Goal: Task Accomplishment & Management: Manage account settings

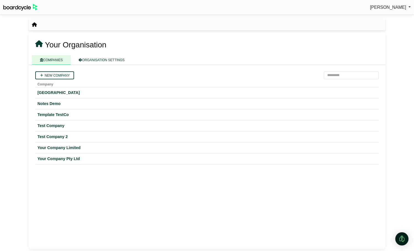
click at [383, 10] on link "Richard Conway" at bounding box center [390, 7] width 41 height 7
click at [383, 18] on link "Sign Out" at bounding box center [389, 16] width 44 height 10
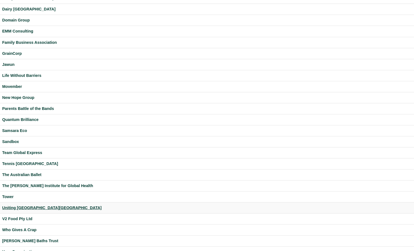
scroll to position [78, 0]
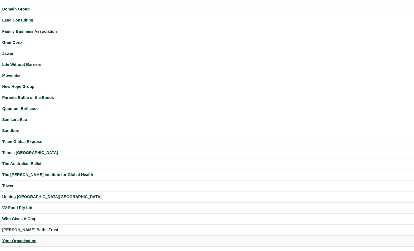
click at [19, 240] on div "Your Organisation" at bounding box center [207, 241] width 410 height 6
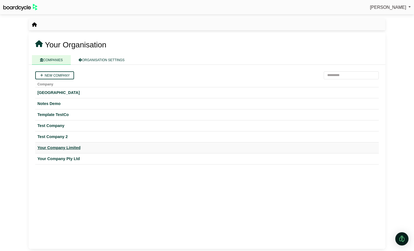
click at [70, 147] on div "Your Company Limited" at bounding box center [206, 148] width 339 height 6
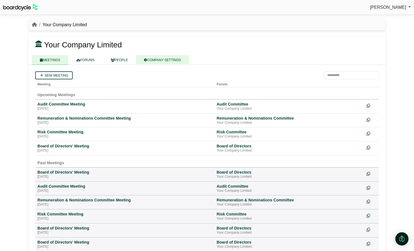
click at [164, 60] on link "COMPANY SETTINGS" at bounding box center [162, 60] width 53 height 10
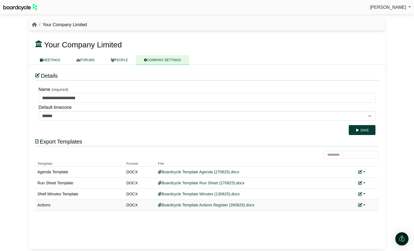
click at [364, 204] on link at bounding box center [361, 205] width 7 height 4
click at [353, 212] on link "Replace custom template" at bounding box center [337, 213] width 56 height 10
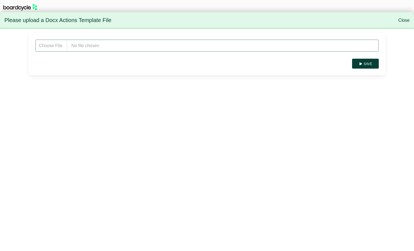
click at [91, 45] on input "file" at bounding box center [207, 45] width 344 height 12
type input "**********"
click at [368, 67] on button "Save" at bounding box center [365, 64] width 27 height 10
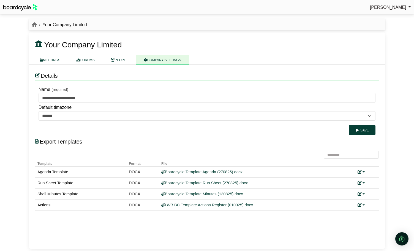
click at [385, 7] on span "[PERSON_NAME]" at bounding box center [388, 7] width 36 height 5
click at [383, 13] on link "Sign Out" at bounding box center [389, 16] width 44 height 10
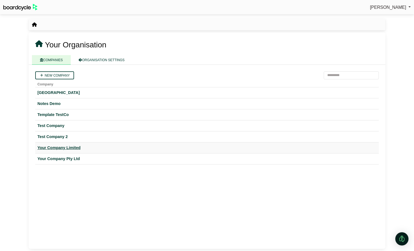
click at [75, 147] on div "Your Company Limited" at bounding box center [206, 148] width 339 height 6
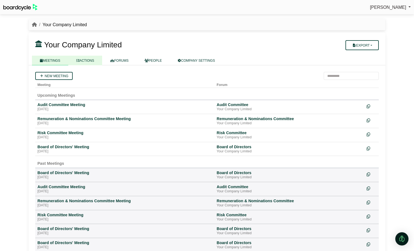
click at [88, 59] on link "ACTIONS" at bounding box center [85, 61] width 34 height 10
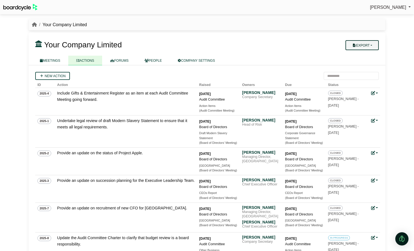
click at [365, 45] on button "Export" at bounding box center [362, 45] width 33 height 10
click at [367, 55] on link "Company Actions" at bounding box center [366, 55] width 44 height 8
click at [59, 59] on link "MEETINGS" at bounding box center [50, 61] width 36 height 10
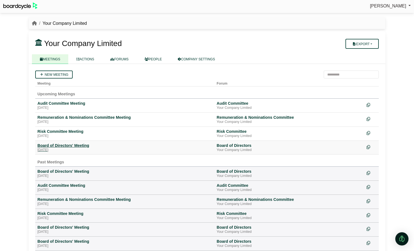
click at [69, 147] on div "Board of Directors' Meeting" at bounding box center [124, 145] width 175 height 5
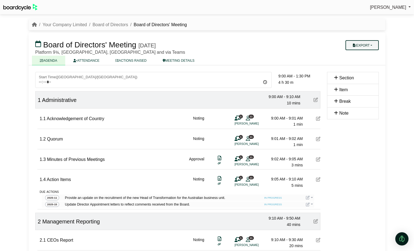
click at [370, 47] on button "Export" at bounding box center [362, 45] width 33 height 10
click at [371, 77] on link "Actions" at bounding box center [368, 79] width 48 height 8
click at [391, 7] on span "[PERSON_NAME]" at bounding box center [388, 7] width 36 height 5
click at [387, 17] on link "Sign Out" at bounding box center [389, 16] width 44 height 10
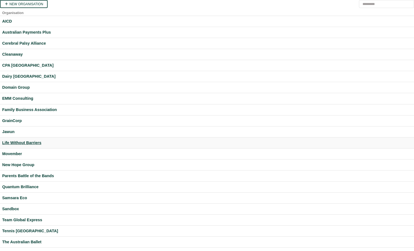
click at [35, 143] on div "Life Without Barriers" at bounding box center [207, 143] width 410 height 6
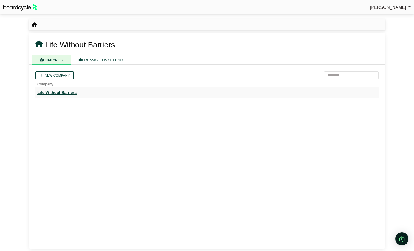
click at [64, 92] on div "Life Without Barriers" at bounding box center [206, 93] width 339 height 6
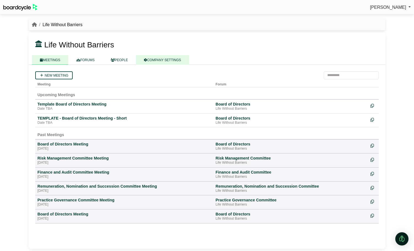
click at [174, 62] on link "COMPANY SETTINGS" at bounding box center [162, 60] width 53 height 10
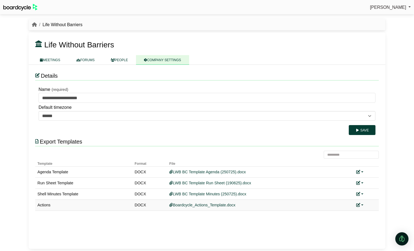
click at [362, 204] on link at bounding box center [359, 205] width 7 height 4
click at [367, 210] on link "Add custom template" at bounding box center [380, 213] width 49 height 10
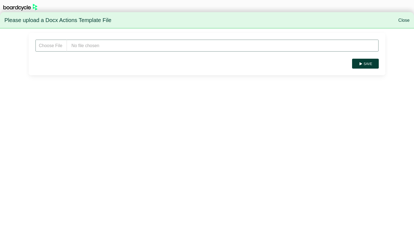
click at [108, 48] on input "file" at bounding box center [207, 45] width 344 height 12
type input "**********"
click at [371, 64] on button "Save" at bounding box center [365, 64] width 27 height 10
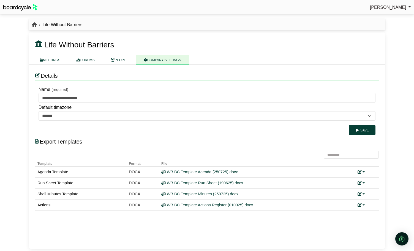
click at [33, 25] on icon "breadcrumb" at bounding box center [34, 24] width 5 height 4
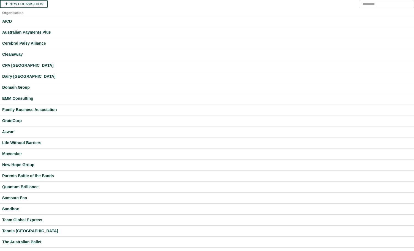
scroll to position [78, 0]
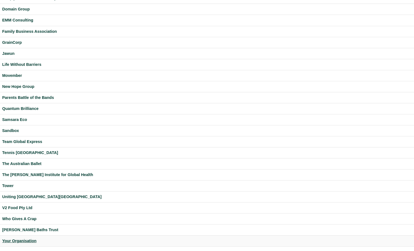
click at [30, 240] on div "Your Organisation" at bounding box center [207, 241] width 410 height 6
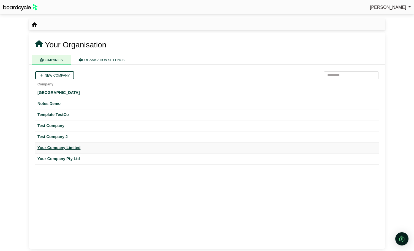
click at [74, 148] on div "Your Company Limited" at bounding box center [206, 148] width 339 height 6
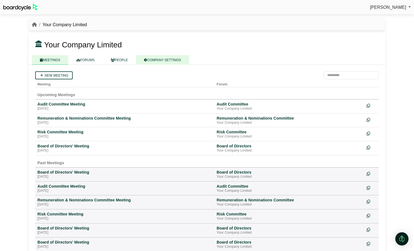
click at [174, 63] on link "COMPANY SETTINGS" at bounding box center [162, 60] width 53 height 10
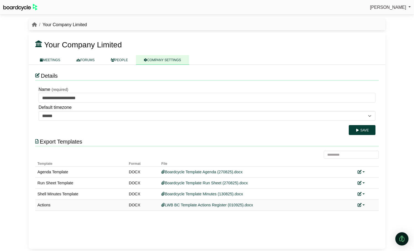
click at [364, 204] on link at bounding box center [361, 205] width 7 height 4
click at [348, 214] on link "Replace custom template" at bounding box center [337, 213] width 56 height 10
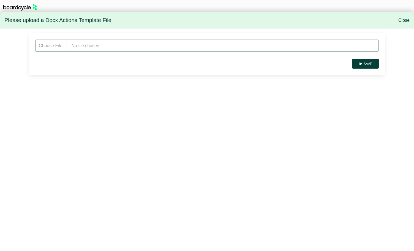
click at [87, 49] on input "file" at bounding box center [207, 45] width 344 height 12
type input "**********"
click at [369, 64] on button "Save" at bounding box center [365, 64] width 27 height 10
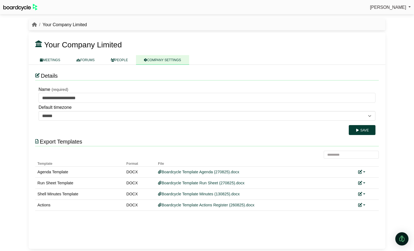
click at [395, 9] on span "[PERSON_NAME]" at bounding box center [388, 7] width 36 height 5
click at [391, 18] on link "Sign Out" at bounding box center [389, 16] width 44 height 10
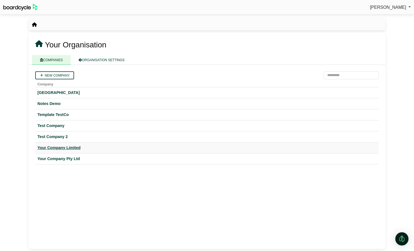
click at [74, 150] on div "Your Company Limited" at bounding box center [206, 148] width 339 height 6
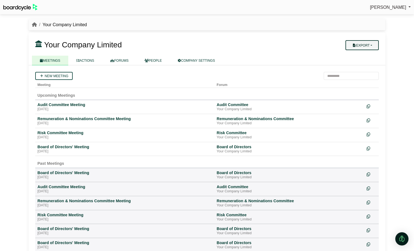
click at [376, 48] on button "Export" at bounding box center [362, 45] width 33 height 10
click at [372, 53] on link "Company Actions" at bounding box center [366, 55] width 44 height 8
click at [70, 148] on div "Board of Directors' Meeting" at bounding box center [124, 146] width 175 height 5
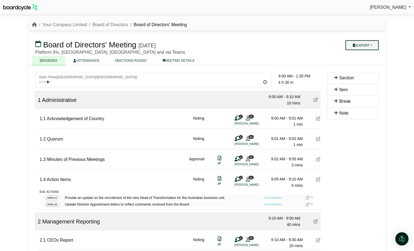
click at [375, 47] on button "Export" at bounding box center [362, 45] width 33 height 10
click at [374, 77] on link "Actions" at bounding box center [368, 79] width 48 height 8
click at [71, 24] on link "Your Company Limited" at bounding box center [64, 24] width 44 height 5
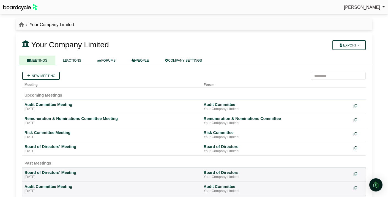
drag, startPoint x: 387, startPoint y: 51, endPoint x: 395, endPoint y: 50, distance: 7.4
click at [388, 50] on html "Richard Conway Sign Out Your Company Limited Your Company Limited Export" at bounding box center [194, 98] width 388 height 197
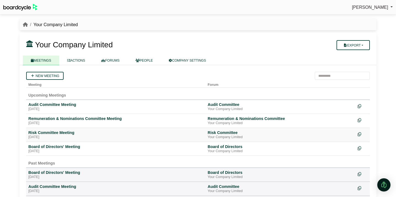
drag, startPoint x: 56, startPoint y: 150, endPoint x: 136, endPoint y: 130, distance: 82.0
click at [56, 150] on div "[DATE]" at bounding box center [115, 151] width 175 height 4
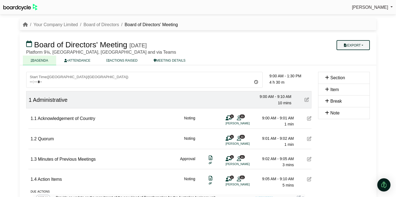
click at [363, 48] on button "Export" at bounding box center [353, 45] width 33 height 10
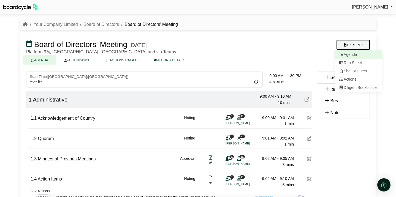
click at [359, 52] on link "Agenda" at bounding box center [359, 54] width 48 height 8
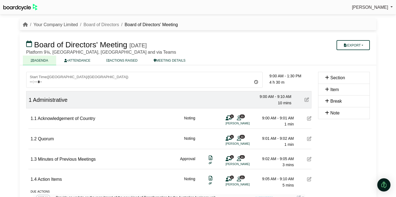
click at [54, 25] on link "Your Company Limited" at bounding box center [55, 24] width 44 height 5
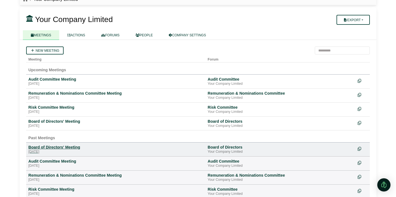
scroll to position [28, 0]
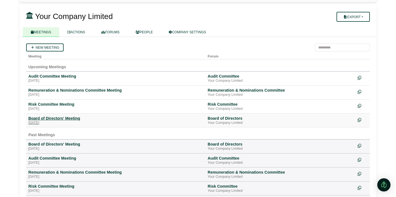
click at [63, 120] on div "Board of Directors' Meeting" at bounding box center [115, 118] width 175 height 5
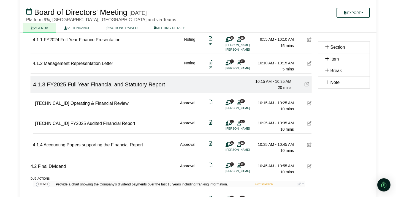
scroll to position [362, 0]
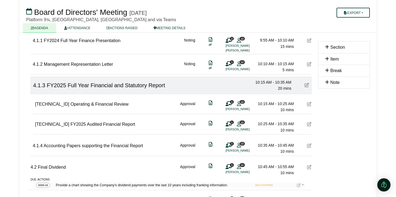
click at [310, 124] on icon at bounding box center [309, 124] width 4 height 4
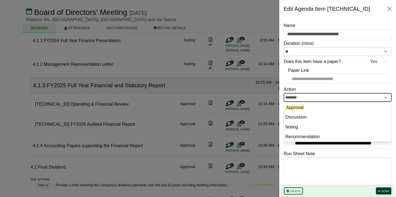
click at [365, 99] on input "********" at bounding box center [338, 97] width 108 height 9
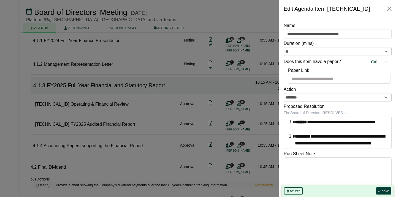
click at [364, 90] on div "Action ********" at bounding box center [338, 94] width 108 height 16
click at [384, 190] on button "Done" at bounding box center [383, 191] width 15 height 7
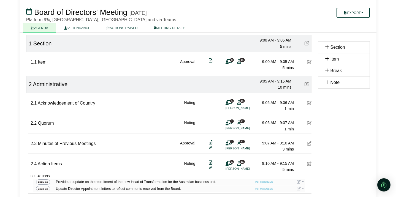
scroll to position [55, 0]
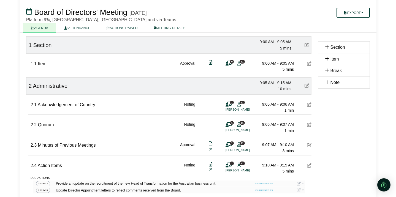
click at [307, 44] on icon at bounding box center [307, 45] width 4 height 4
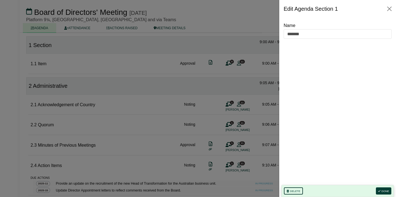
click at [300, 191] on button "Delete" at bounding box center [293, 191] width 19 height 7
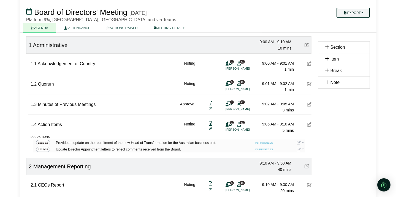
click at [361, 13] on button "Export" at bounding box center [353, 13] width 33 height 10
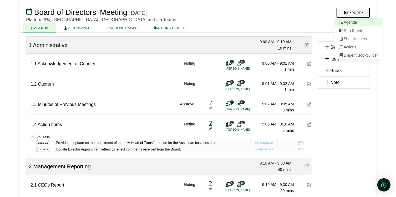
click at [351, 22] on link "Agenda" at bounding box center [359, 22] width 48 height 8
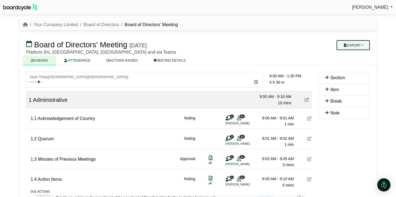
click at [366, 44] on button "Export" at bounding box center [353, 45] width 33 height 10
click at [354, 72] on link "Shell Minutes" at bounding box center [359, 71] width 48 height 8
click at [101, 25] on link "Board of Directors" at bounding box center [101, 24] width 36 height 5
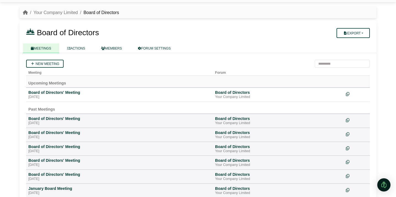
scroll to position [15, 0]
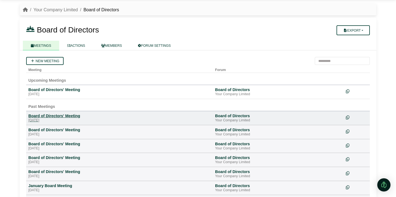
click at [60, 118] on div "Board of Directors' Meeting" at bounding box center [119, 115] width 182 height 5
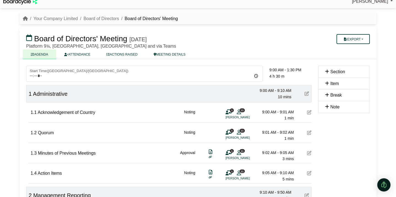
scroll to position [10, 0]
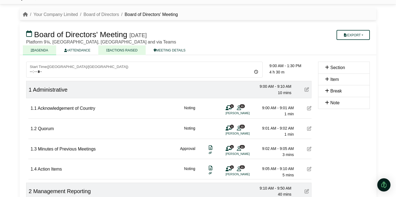
click at [123, 51] on link "ACTIONS RAISED" at bounding box center [121, 50] width 47 height 10
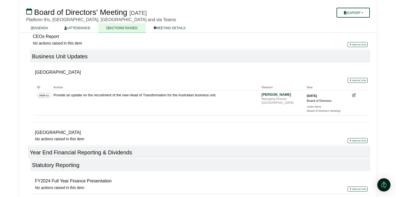
scroll to position [171, 0]
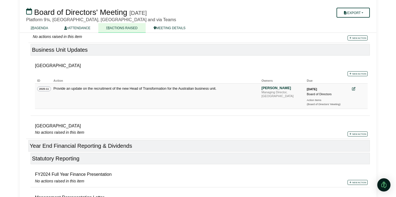
click at [354, 89] on icon at bounding box center [354, 89] width 4 height 4
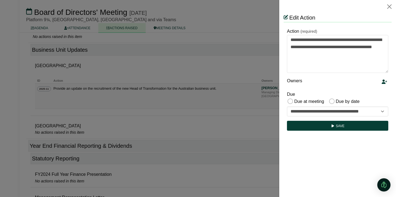
scroll to position [0, 0]
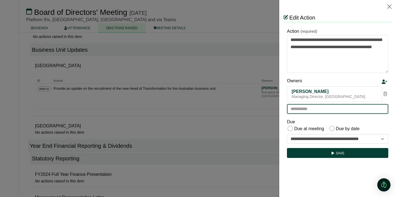
click at [341, 112] on input "text" at bounding box center [337, 109] width 101 height 10
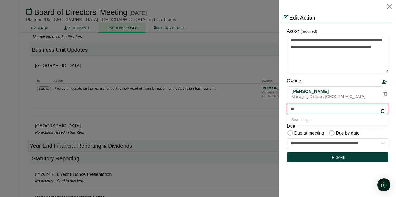
type input "***"
type input "**********"
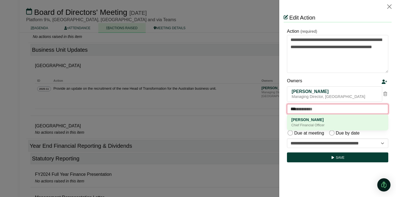
click at [327, 127] on div "Chief Financial Officer" at bounding box center [337, 126] width 93 height 6
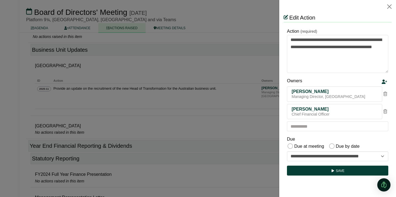
click at [385, 110] on icon at bounding box center [385, 111] width 4 height 4
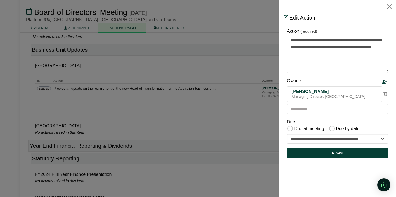
click at [82, 83] on div at bounding box center [198, 98] width 396 height 197
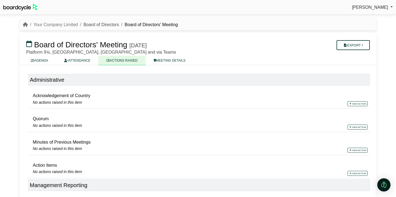
click at [103, 25] on link "Board of Directors" at bounding box center [101, 24] width 36 height 5
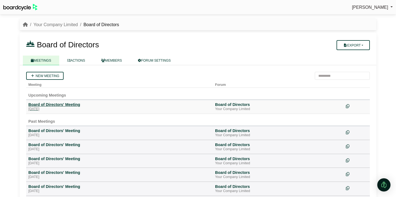
click at [64, 102] on div "Board of Directors' Meeting" at bounding box center [119, 104] width 182 height 5
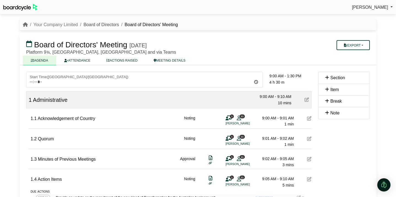
click at [91, 23] on link "Board of Directors" at bounding box center [101, 24] width 36 height 5
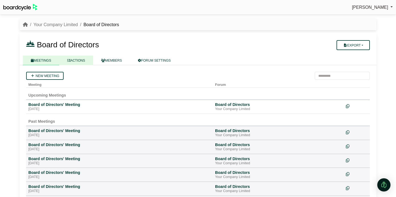
click at [81, 60] on link "ACTIONS" at bounding box center [76, 61] width 34 height 10
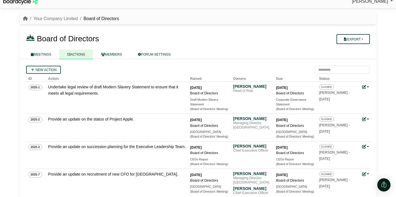
scroll to position [4, 0]
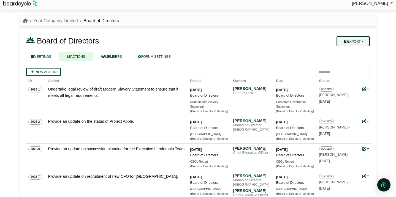
click at [358, 42] on button "Export" at bounding box center [353, 41] width 33 height 10
click at [357, 53] on link "Forum Actions" at bounding box center [357, 51] width 44 height 8
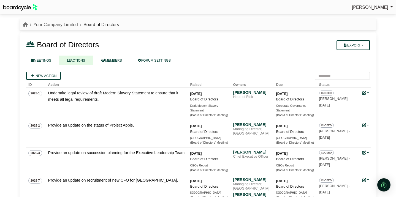
click at [57, 25] on link "Your Company Limited" at bounding box center [55, 24] width 44 height 5
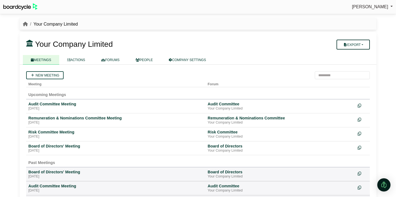
click at [363, 44] on button "Export" at bounding box center [353, 45] width 33 height 10
drag, startPoint x: 0, startPoint y: 0, endPoint x: 232, endPoint y: 47, distance: 236.8
click at [232, 47] on h3 "Your Company Limited" at bounding box center [169, 44] width 292 height 11
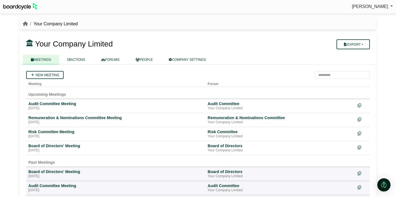
click at [40, 149] on div "[DATE]" at bounding box center [115, 150] width 175 height 4
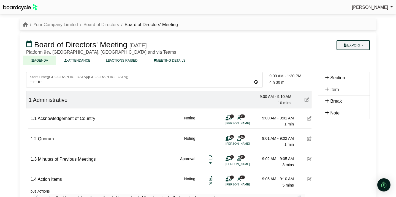
drag, startPoint x: 0, startPoint y: 0, endPoint x: 362, endPoint y: 44, distance: 365.1
click at [362, 44] on button "Export" at bounding box center [353, 45] width 33 height 10
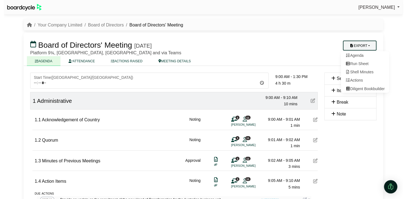
scroll to position [0, 0]
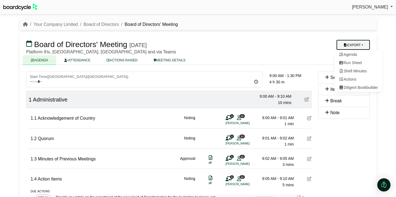
drag, startPoint x: 362, startPoint y: 44, endPoint x: 251, endPoint y: 57, distance: 112.6
click at [251, 57] on ul "AGENDA ATTENDANCE ACTIONS RAISED MEETING DETAILS" at bounding box center [198, 59] width 350 height 9
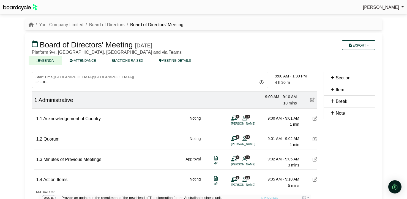
scroll to position [0, 0]
click at [31, 22] on icon "breadcrumb" at bounding box center [31, 24] width 5 height 4
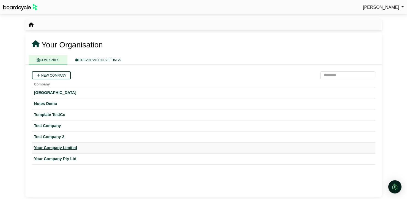
click at [71, 148] on div "Your Company Limited" at bounding box center [203, 148] width 339 height 6
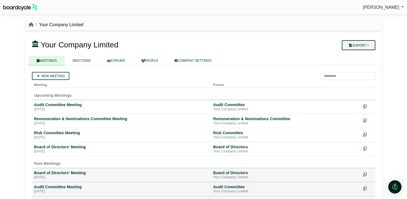
click at [370, 44] on button "Export" at bounding box center [358, 45] width 33 height 10
click at [63, 174] on div "Board of Directors' Meeting" at bounding box center [121, 172] width 175 height 5
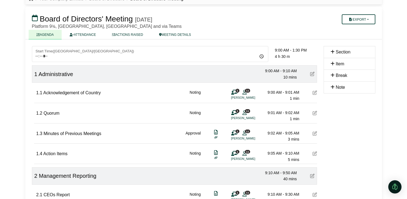
scroll to position [28, 0]
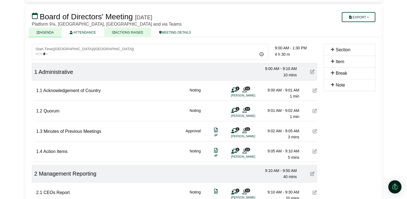
click at [130, 30] on link "ACTIONS RAISED" at bounding box center [127, 33] width 47 height 10
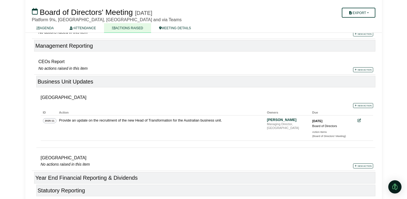
scroll to position [141, 0]
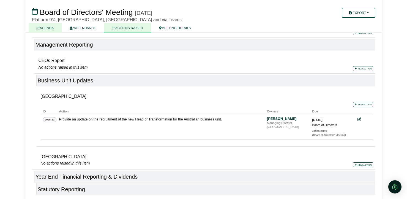
click at [54, 28] on link "AGENDA" at bounding box center [45, 28] width 33 height 10
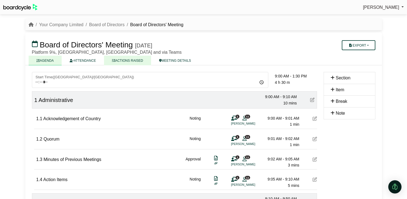
click at [134, 61] on link "ACTIONS RAISED" at bounding box center [127, 61] width 47 height 10
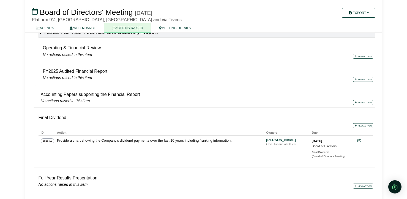
scroll to position [357, 0]
click at [323, 153] on div "Final Dividend" at bounding box center [331, 152] width 39 height 4
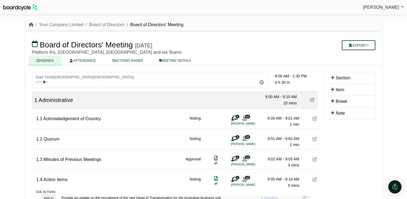
scroll to position [395, 0]
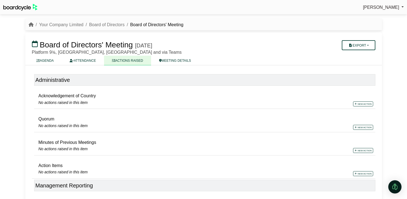
scroll to position [357, 0]
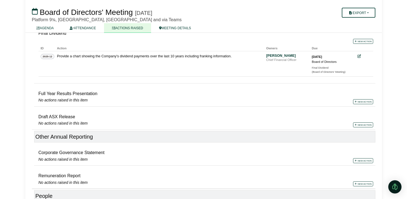
scroll to position [441, 0]
click at [320, 71] on div "(Board of Directors' Meeting)" at bounding box center [331, 71] width 39 height 4
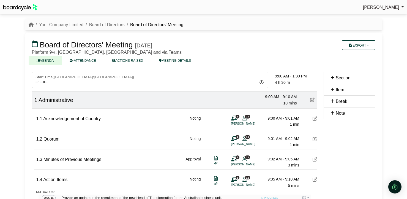
scroll to position [395, 0]
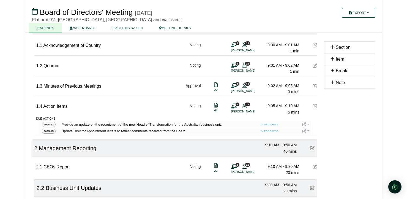
scroll to position [71, 0]
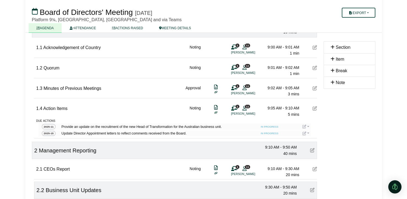
drag, startPoint x: 19, startPoint y: 26, endPoint x: 25, endPoint y: 25, distance: 5.6
click at [19, 26] on div "Richard Conway Sign Out Your Company Limited Board of Directors Board of Direct…" at bounding box center [203, 28] width 407 height 199
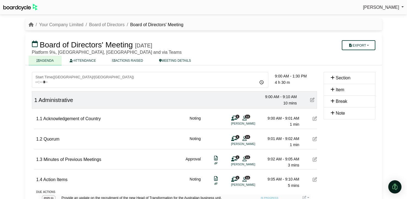
click at [381, 8] on span "[PERSON_NAME]" at bounding box center [381, 7] width 36 height 5
click at [381, 18] on link "Sign Out" at bounding box center [382, 16] width 44 height 10
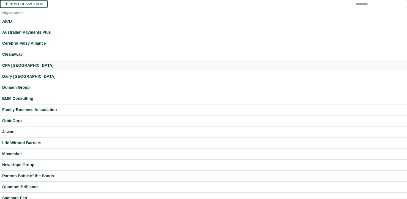
scroll to position [130, 0]
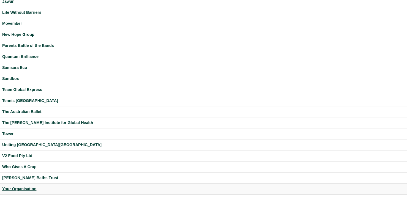
click at [31, 189] on div "Your Organisation" at bounding box center [203, 189] width 403 height 6
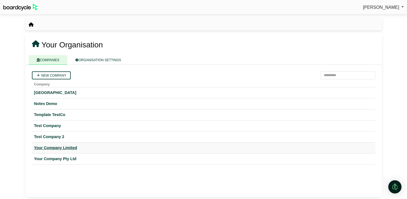
click at [68, 149] on div "Your Company Limited" at bounding box center [203, 148] width 339 height 6
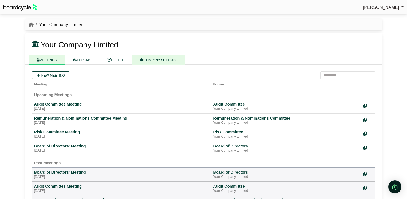
click at [164, 62] on link "COMPANY SETTINGS" at bounding box center [158, 60] width 53 height 10
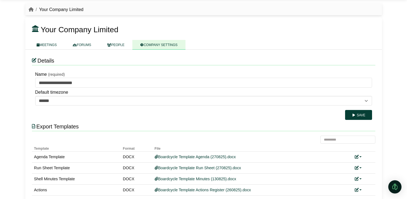
scroll to position [25, 0]
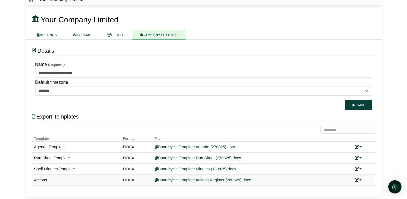
click at [357, 180] on icon at bounding box center [357, 180] width 4 height 4
click at [332, 160] on link "Replace custom template" at bounding box center [334, 161] width 56 height 10
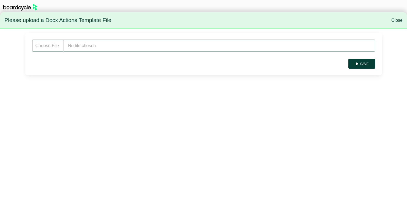
click at [108, 49] on input "file" at bounding box center [204, 45] width 344 height 12
type input "**********"
click at [370, 61] on button "Save" at bounding box center [362, 64] width 27 height 10
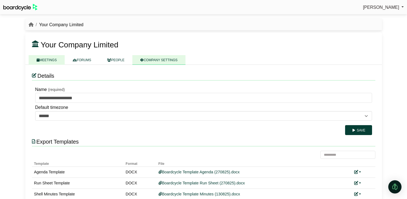
click at [45, 61] on link "MEETINGS" at bounding box center [47, 60] width 36 height 10
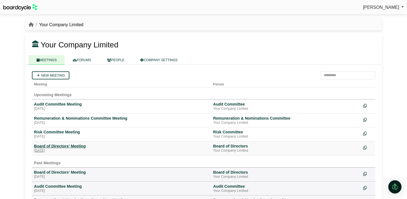
click at [73, 146] on div "Board of Directors' Meeting" at bounding box center [121, 145] width 175 height 5
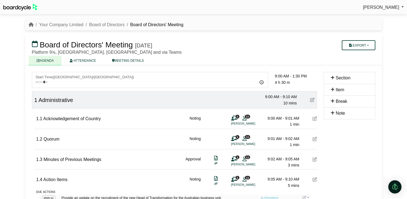
click at [381, 8] on span "[PERSON_NAME]" at bounding box center [381, 7] width 36 height 5
click at [377, 17] on link "Sign Out" at bounding box center [382, 16] width 44 height 10
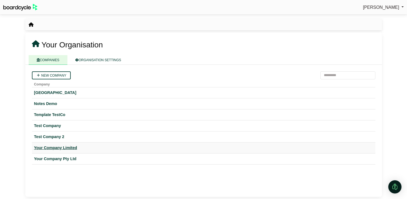
click at [72, 147] on div "Your Company Limited" at bounding box center [203, 148] width 339 height 6
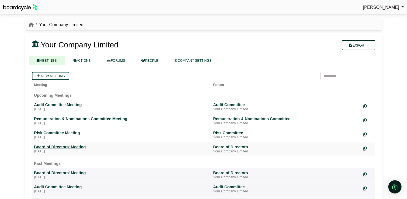
click at [74, 150] on div "[DATE]" at bounding box center [121, 151] width 175 height 4
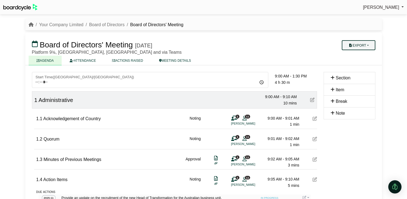
click at [363, 42] on button "Export" at bounding box center [358, 45] width 33 height 10
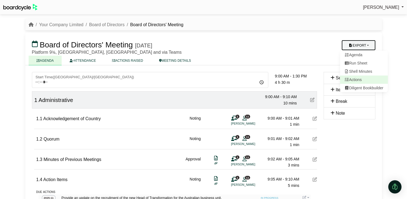
click at [361, 79] on link "Actions" at bounding box center [364, 79] width 48 height 8
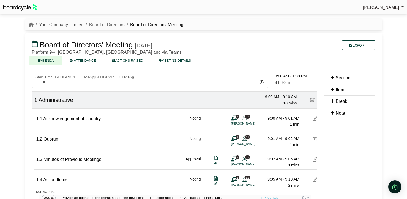
click at [59, 26] on link "Your Company Limited" at bounding box center [61, 24] width 44 height 5
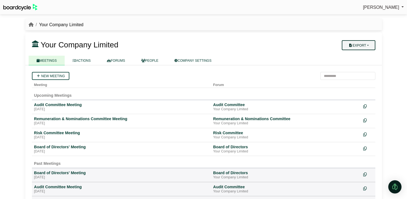
click at [372, 45] on button "Export" at bounding box center [358, 45] width 33 height 10
click at [369, 53] on link "Company Actions" at bounding box center [362, 55] width 44 height 8
click at [388, 7] on span "Richard Conway" at bounding box center [381, 7] width 36 height 5
click at [387, 18] on link "Sign Out" at bounding box center [382, 16] width 44 height 10
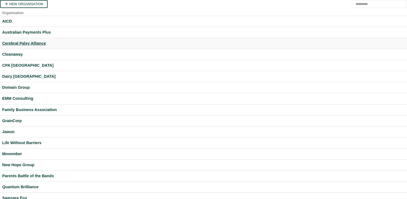
click at [20, 44] on div "Cerebral Palsy Alliance" at bounding box center [203, 43] width 403 height 6
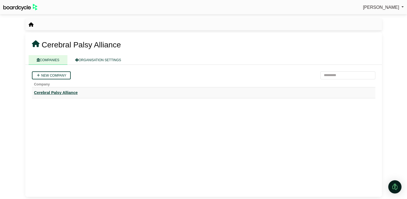
click at [65, 93] on div "Cerebral Palsy Alliance" at bounding box center [203, 93] width 339 height 6
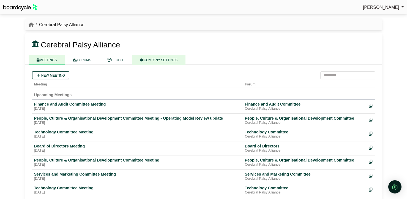
click at [156, 59] on link "COMPANY SETTINGS" at bounding box center [158, 60] width 53 height 10
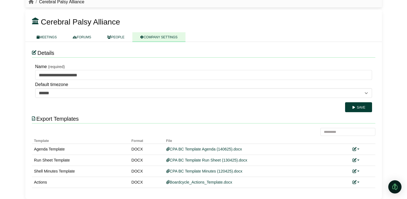
scroll to position [25, 0]
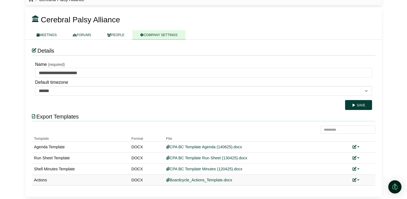
click at [359, 180] on link at bounding box center [356, 180] width 7 height 4
click at [368, 187] on link "Add custom template" at bounding box center [377, 188] width 49 height 10
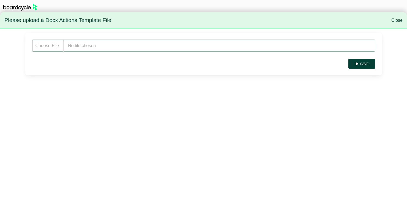
click at [153, 46] on input "file" at bounding box center [204, 45] width 344 height 12
type input "**********"
click at [362, 65] on button "Save" at bounding box center [362, 64] width 27 height 10
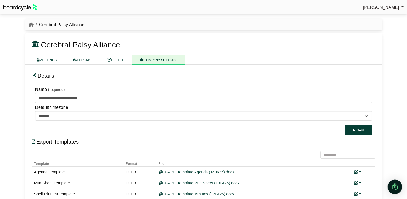
click at [399, 191] on div "Open Intercom Messenger" at bounding box center [395, 187] width 15 height 15
click at [397, 185] on icon "Open Intercom Messenger" at bounding box center [394, 185] width 9 height 9
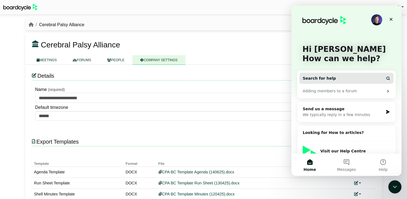
click at [346, 80] on button "Search for help" at bounding box center [347, 78] width 94 height 11
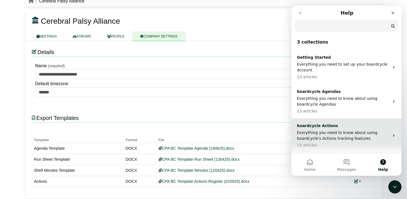
scroll to position [24, 0]
click at [337, 124] on p "boardcycle Actions" at bounding box center [343, 126] width 93 height 6
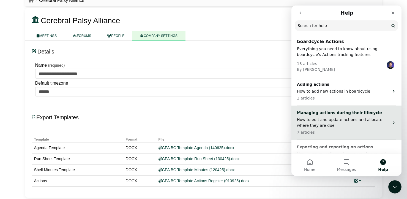
scroll to position [20, 0]
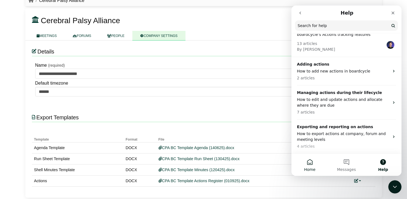
click at [312, 161] on button "Home" at bounding box center [310, 165] width 37 height 22
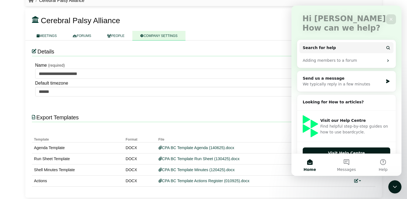
scroll to position [42, 0]
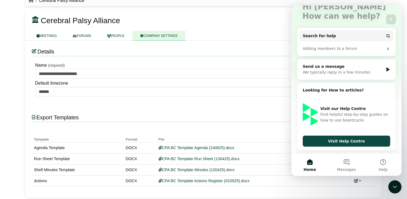
click at [348, 142] on button "Visit Help Centre" at bounding box center [347, 141] width 88 height 11
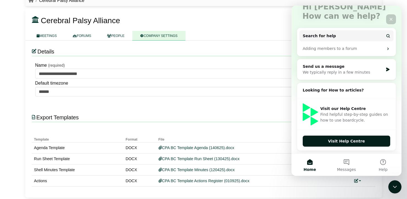
click at [393, 18] on icon "Close" at bounding box center [391, 19] width 4 height 4
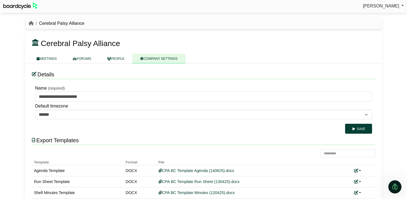
scroll to position [0, 0]
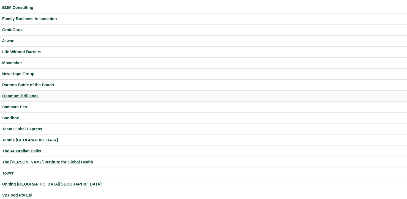
scroll to position [130, 0]
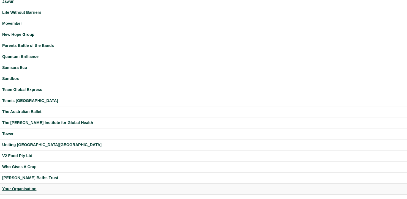
click at [20, 190] on div "Your Organisation" at bounding box center [203, 189] width 403 height 6
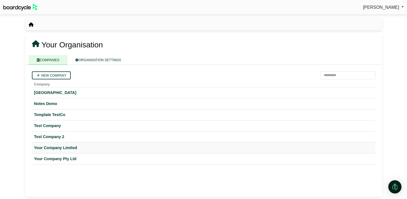
drag, startPoint x: 66, startPoint y: 147, endPoint x: 74, endPoint y: 142, distance: 9.0
click at [66, 147] on div "Your Company Limited" at bounding box center [203, 148] width 339 height 6
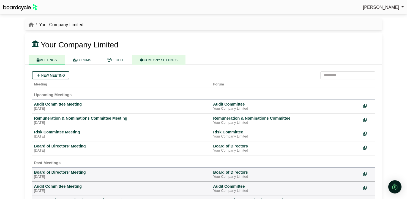
click at [150, 60] on link "COMPANY SETTINGS" at bounding box center [158, 60] width 53 height 10
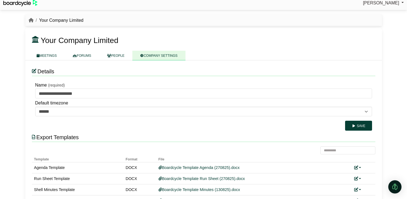
scroll to position [25, 0]
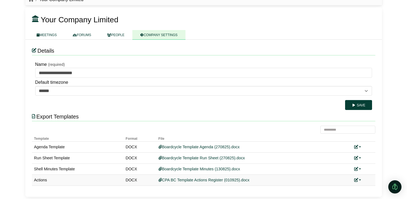
click at [360, 179] on link at bounding box center [357, 180] width 7 height 4
click at [334, 163] on link "Replace custom template" at bounding box center [333, 161] width 56 height 10
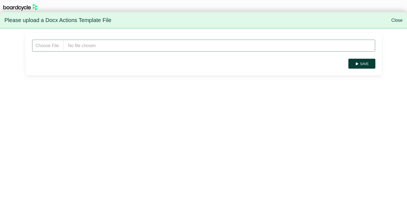
click at [92, 44] on input "file" at bounding box center [204, 45] width 344 height 12
type input "**********"
click at [370, 66] on button "Save" at bounding box center [362, 64] width 27 height 10
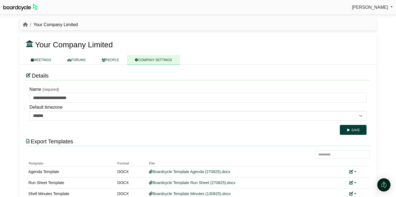
click at [369, 9] on span "[PERSON_NAME]" at bounding box center [370, 7] width 36 height 5
click at [366, 18] on link "Sign Out" at bounding box center [371, 16] width 44 height 10
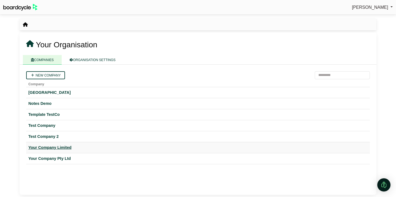
click at [56, 148] on div "Your Company Limited" at bounding box center [197, 148] width 339 height 6
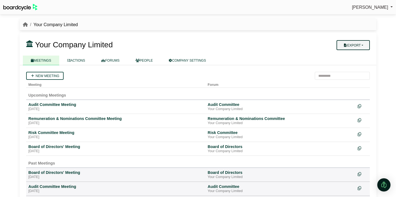
click at [357, 49] on button "Export" at bounding box center [353, 45] width 33 height 10
click at [355, 54] on link "Company Actions" at bounding box center [357, 55] width 44 height 8
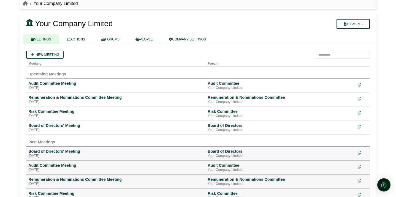
scroll to position [29, 0]
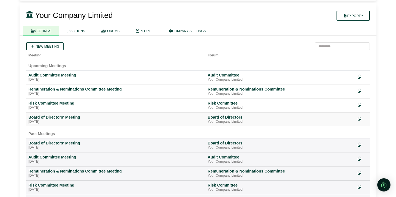
click at [63, 120] on div "Board of Directors' Meeting" at bounding box center [115, 117] width 175 height 5
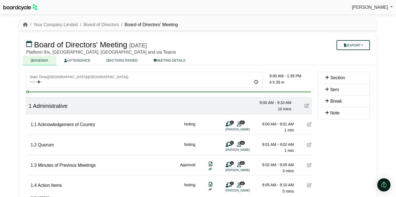
click at [53, 36] on div "Board of Directors' Meeting Friday, 26 September 2025 Export Agenda Run Sheet S…" at bounding box center [198, 48] width 357 height 33
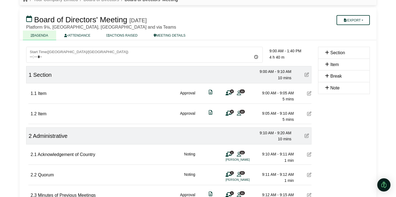
scroll to position [26, 0]
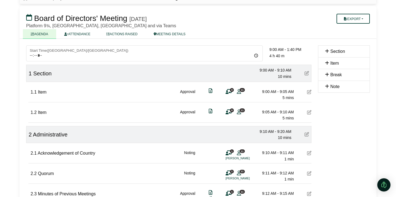
click at [310, 112] on icon at bounding box center [309, 112] width 4 height 4
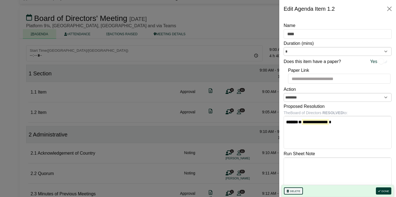
click at [300, 191] on button "Delete" at bounding box center [293, 191] width 19 height 7
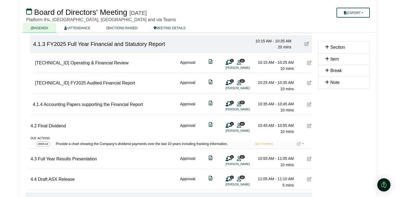
scroll to position [403, 0]
click at [309, 84] on icon at bounding box center [309, 82] width 4 height 4
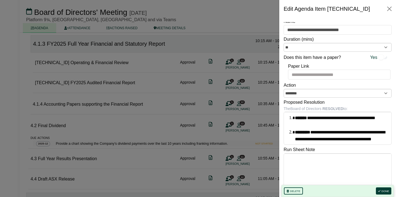
scroll to position [0, 0]
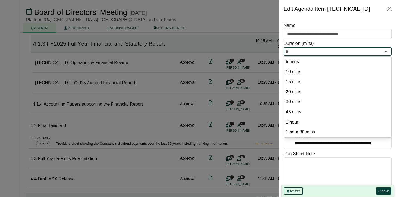
click at [371, 53] on input "**" at bounding box center [338, 51] width 108 height 9
click at [358, 44] on div "Duration (mins) ** 5 mins 10 mins 15 mins 20 mins 30 mins 45 mins 1 hour 1 hour…" at bounding box center [338, 48] width 108 height 16
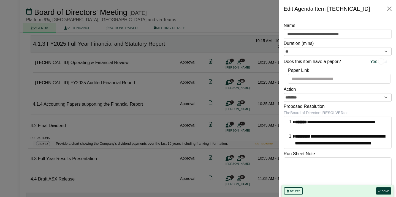
scroll to position [8, 0]
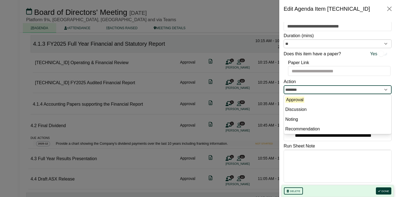
click at [359, 90] on input "********" at bounding box center [338, 89] width 108 height 9
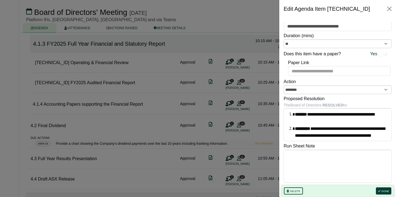
click at [313, 80] on div "Action ********" at bounding box center [338, 86] width 108 height 16
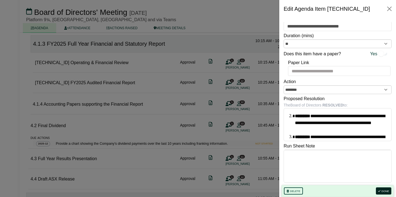
click at [383, 191] on button "Done" at bounding box center [383, 191] width 15 height 7
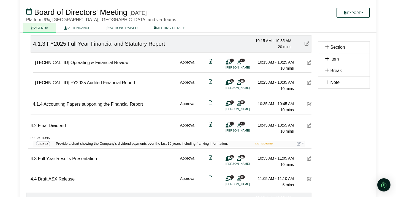
click at [231, 83] on span "1" at bounding box center [232, 81] width 4 height 4
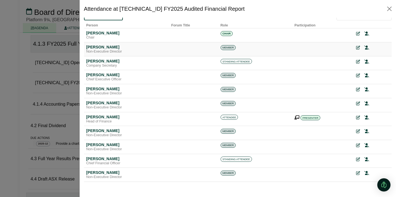
scroll to position [3, 0]
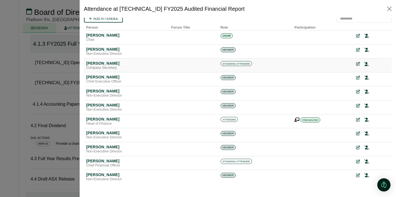
click at [367, 64] on icon at bounding box center [366, 64] width 5 height 4
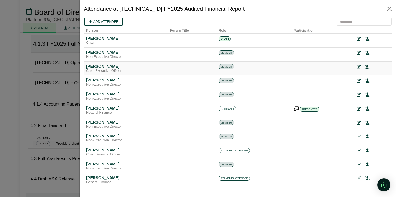
scroll to position [0, 0]
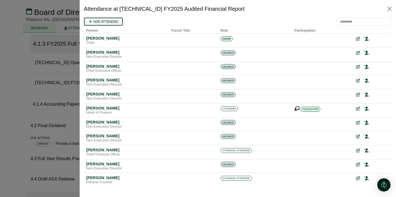
click at [113, 23] on link "Add attendee" at bounding box center [103, 22] width 39 height 8
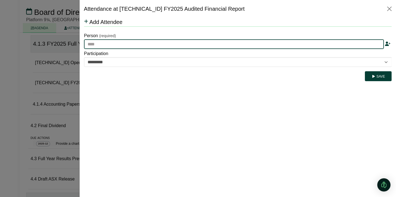
click at [108, 44] on input "text" at bounding box center [234, 44] width 300 height 10
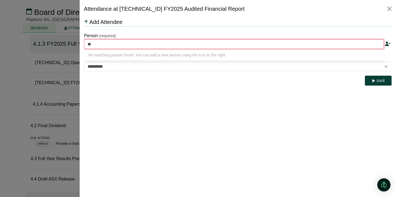
type input "***"
type input "**********"
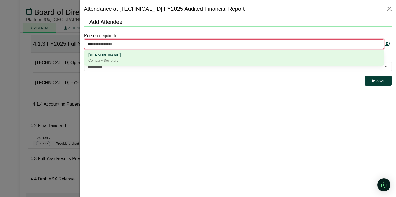
click at [109, 55] on div "[PERSON_NAME]" at bounding box center [233, 55] width 291 height 6
type input "**********"
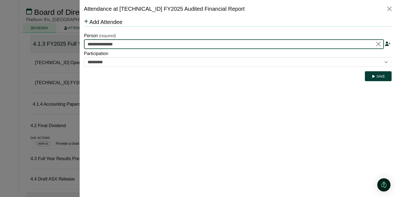
type input "**********"
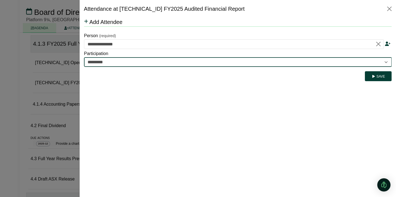
click at [121, 62] on select "********* ********" at bounding box center [238, 62] width 308 height 10
select select "********"
click at [84, 57] on select "********* ********" at bounding box center [238, 62] width 308 height 10
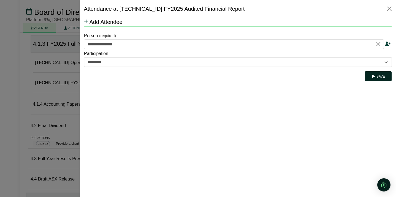
click at [378, 77] on button "Save" at bounding box center [378, 76] width 27 height 10
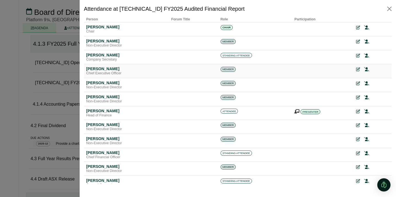
scroll to position [14, 0]
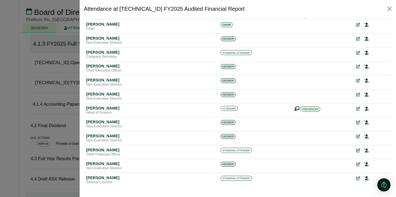
click at [71, 99] on div at bounding box center [198, 98] width 396 height 197
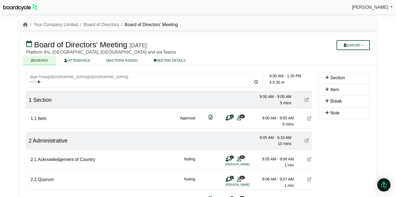
click at [308, 102] on icon at bounding box center [307, 99] width 4 height 4
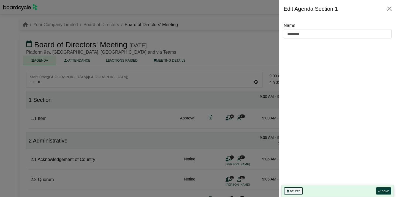
click at [292, 188] on button "Delete" at bounding box center [293, 191] width 19 height 7
click at [295, 191] on button "Delete" at bounding box center [293, 191] width 19 height 7
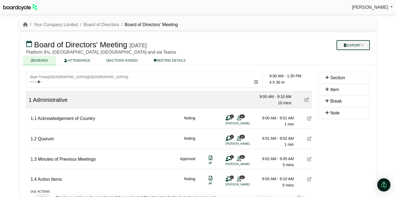
click at [362, 45] on button "Export" at bounding box center [353, 45] width 33 height 10
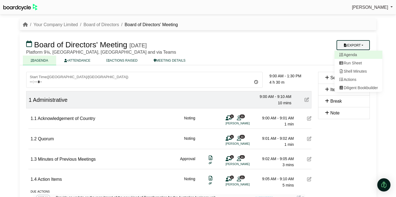
scroll to position [0, 0]
click at [358, 54] on link "Agenda" at bounding box center [359, 54] width 48 height 8
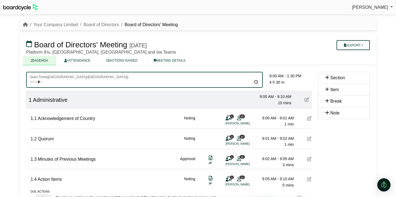
click at [40, 83] on input "*****" at bounding box center [144, 80] width 237 height 16
type input "*****"
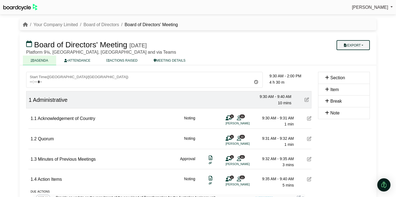
click at [360, 44] on button "Export" at bounding box center [353, 45] width 33 height 10
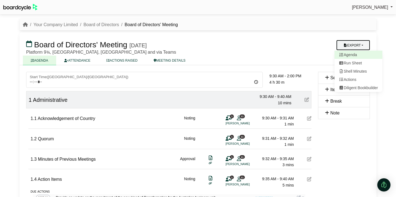
click at [362, 57] on link "Agenda" at bounding box center [359, 55] width 48 height 8
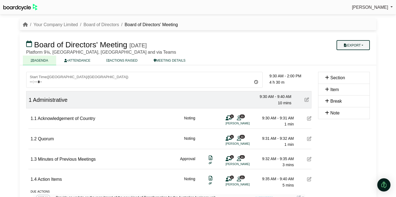
click at [360, 48] on button "Export" at bounding box center [353, 45] width 33 height 10
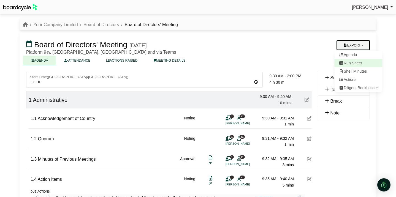
click at [356, 63] on link "Run Sheet" at bounding box center [359, 63] width 48 height 8
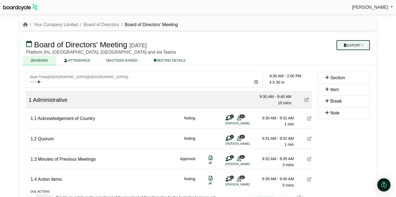
click at [363, 45] on button "Export" at bounding box center [353, 45] width 33 height 10
click at [359, 71] on link "Shell Minutes" at bounding box center [359, 71] width 48 height 8
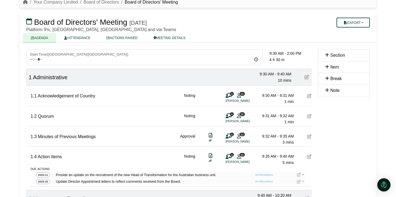
scroll to position [22, 0]
click at [360, 22] on button "Export" at bounding box center [353, 23] width 33 height 10
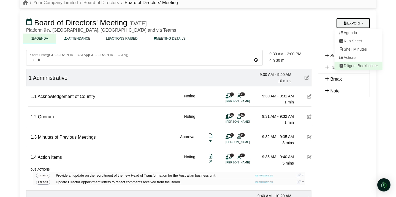
click at [354, 65] on link "Diligent Bookbuilder" at bounding box center [359, 66] width 48 height 8
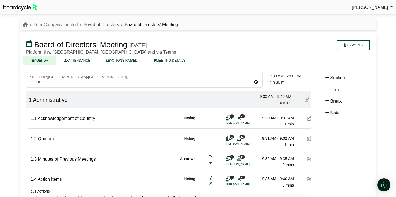
click at [89, 25] on link "Board of Directors" at bounding box center [101, 24] width 36 height 5
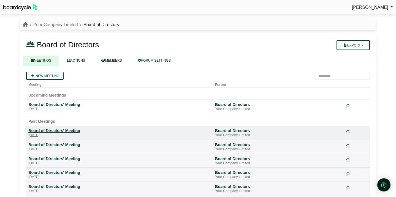
click at [60, 132] on div "Board of Directors' Meeting" at bounding box center [119, 130] width 182 height 5
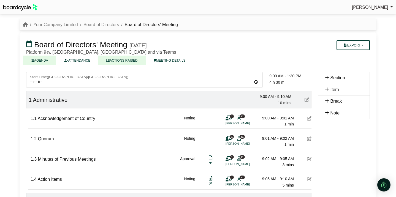
click at [121, 61] on link "ACTIONS RAISED" at bounding box center [121, 61] width 47 height 10
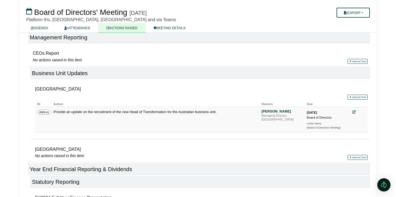
scroll to position [152, 0]
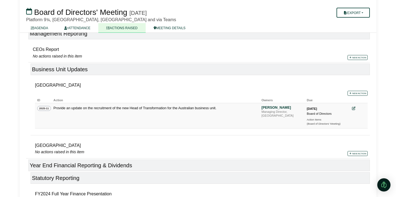
click at [353, 108] on icon at bounding box center [354, 109] width 4 height 4
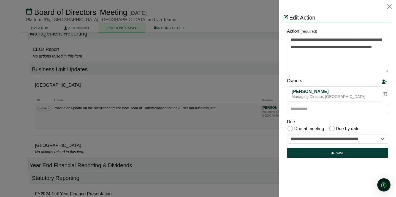
scroll to position [0, 0]
click at [324, 109] on input "text" at bounding box center [337, 109] width 101 height 10
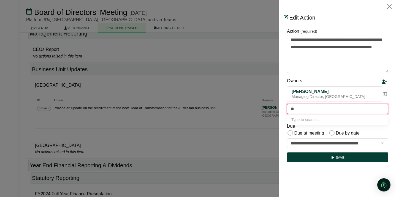
type input "***"
type input "**********"
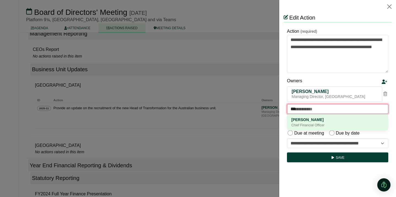
click at [318, 120] on div "[PERSON_NAME]" at bounding box center [337, 120] width 93 height 6
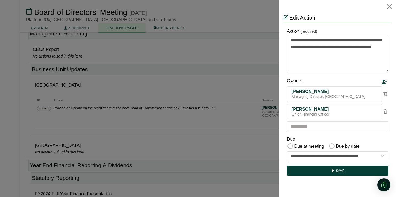
click at [385, 113] on icon at bounding box center [385, 111] width 4 height 4
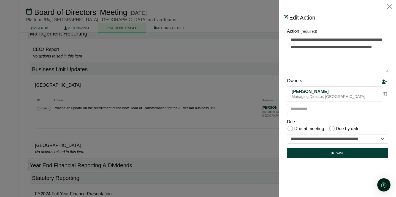
click at [272, 137] on div at bounding box center [198, 98] width 396 height 197
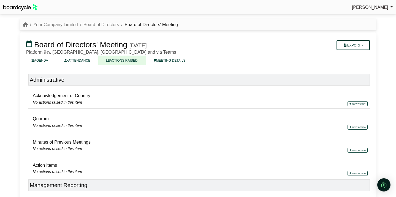
scroll to position [152, 0]
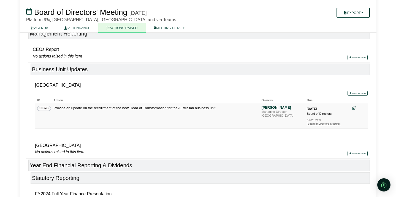
click at [315, 121] on div "Action Items" at bounding box center [326, 120] width 39 height 4
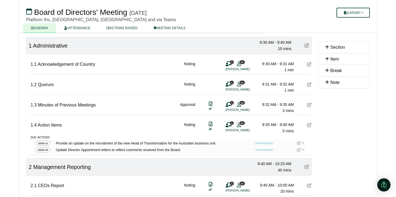
scroll to position [54, 0]
click at [363, 14] on button "Export" at bounding box center [353, 13] width 33 height 10
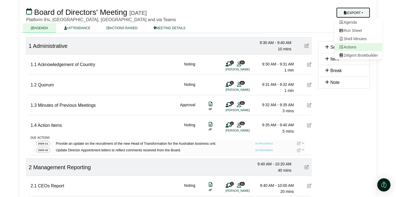
click at [354, 46] on link "Actions" at bounding box center [359, 47] width 48 height 8
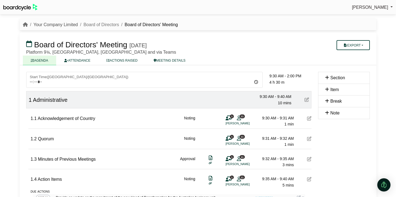
click at [56, 25] on link "Your Company Limited" at bounding box center [55, 24] width 44 height 5
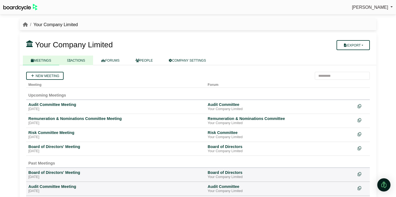
click at [82, 60] on link "ACTIONS" at bounding box center [76, 61] width 34 height 10
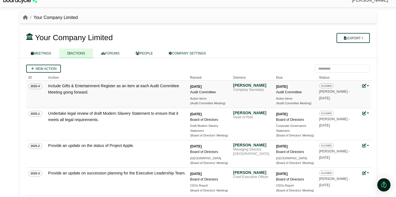
scroll to position [7, 0]
click at [360, 39] on button "Export" at bounding box center [353, 38] width 33 height 10
click at [359, 46] on link "Company Actions" at bounding box center [357, 47] width 44 height 8
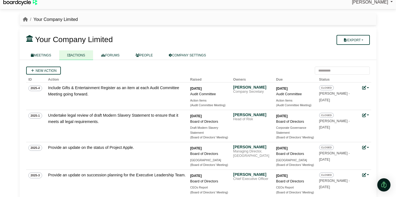
scroll to position [6, 0]
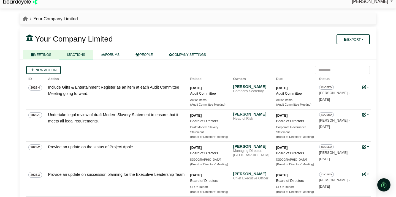
click at [36, 56] on link "MEETINGS" at bounding box center [41, 55] width 36 height 10
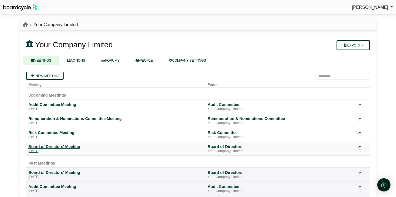
click at [79, 149] on div "[DATE]" at bounding box center [115, 151] width 175 height 4
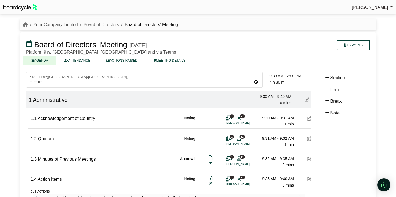
click at [71, 26] on link "Your Company Limited" at bounding box center [55, 24] width 44 height 5
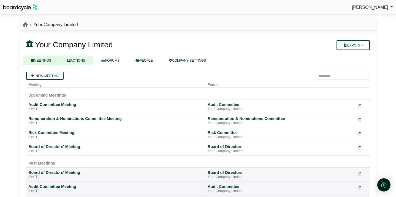
click at [78, 60] on link "ACTIONS" at bounding box center [76, 61] width 34 height 10
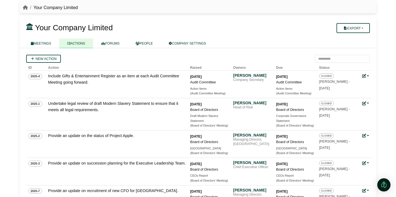
scroll to position [17, 0]
click at [11, 117] on div "[PERSON_NAME] Sign Out Your Company Limited Your Company Limited" at bounding box center [198, 81] width 396 height 197
click at [12, 79] on div "[PERSON_NAME] Sign Out Your Company Limited Your Company Limited" at bounding box center [198, 81] width 396 height 197
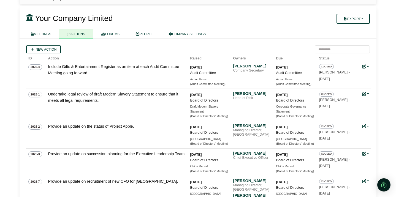
scroll to position [26, 0]
click at [383, 64] on div "[PERSON_NAME] Sign Out Your Company Limited Your Company Limited" at bounding box center [198, 72] width 396 height 197
click at [34, 35] on link "MEETINGS" at bounding box center [41, 35] width 36 height 10
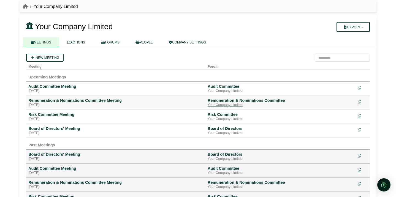
scroll to position [18, 0]
click at [274, 61] on div "New meeting" at bounding box center [198, 57] width 344 height 8
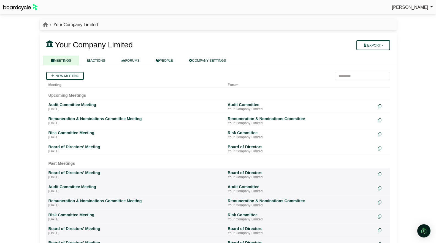
scroll to position [5, 0]
